Goal: Check status

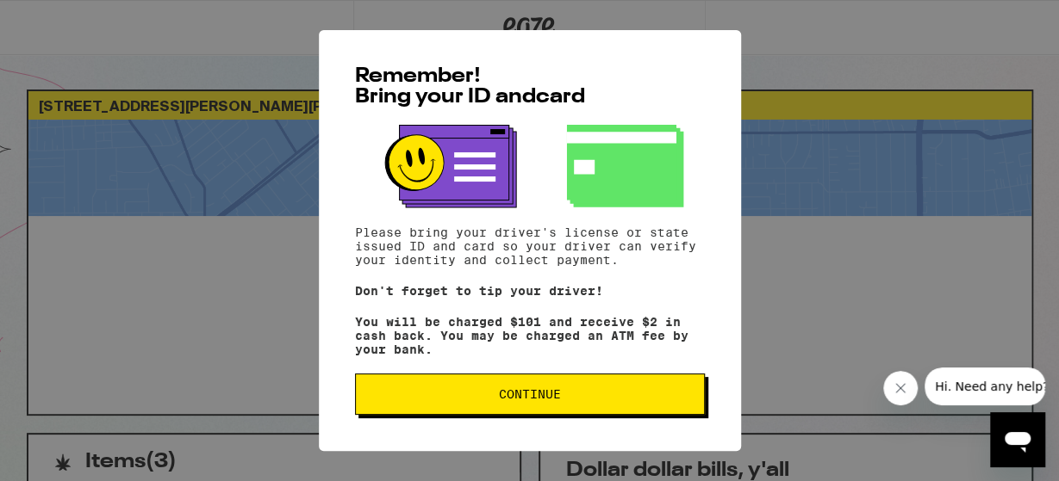
click at [506, 400] on span "Continue" at bounding box center [530, 394] width 62 height 12
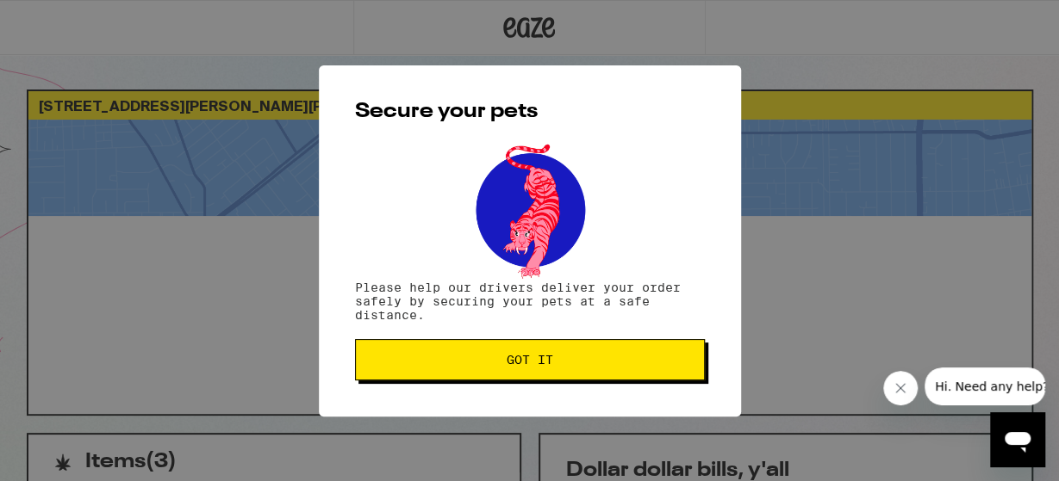
click at [501, 358] on span "Got it" at bounding box center [529, 360] width 320 height 12
